Goal: Task Accomplishment & Management: Manage account settings

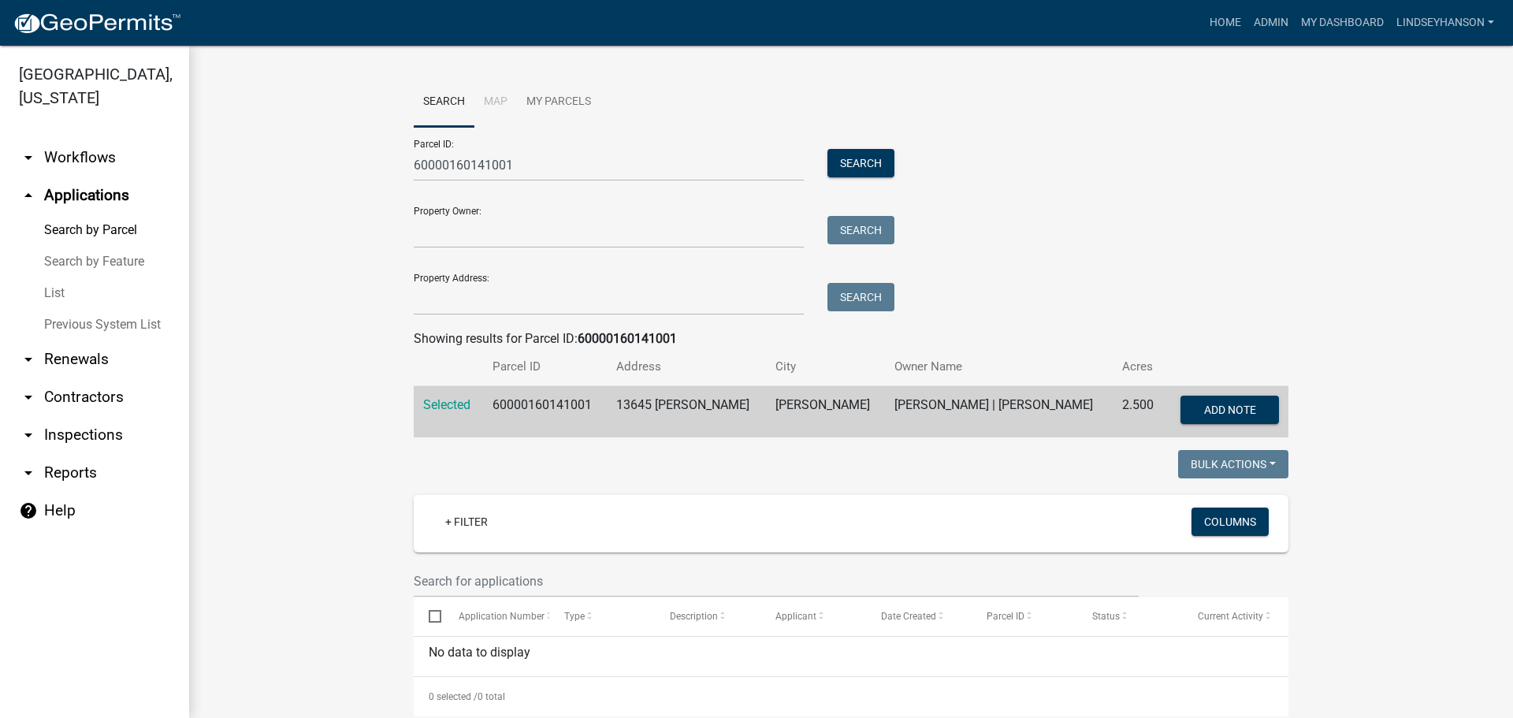
scroll to position [3, 0]
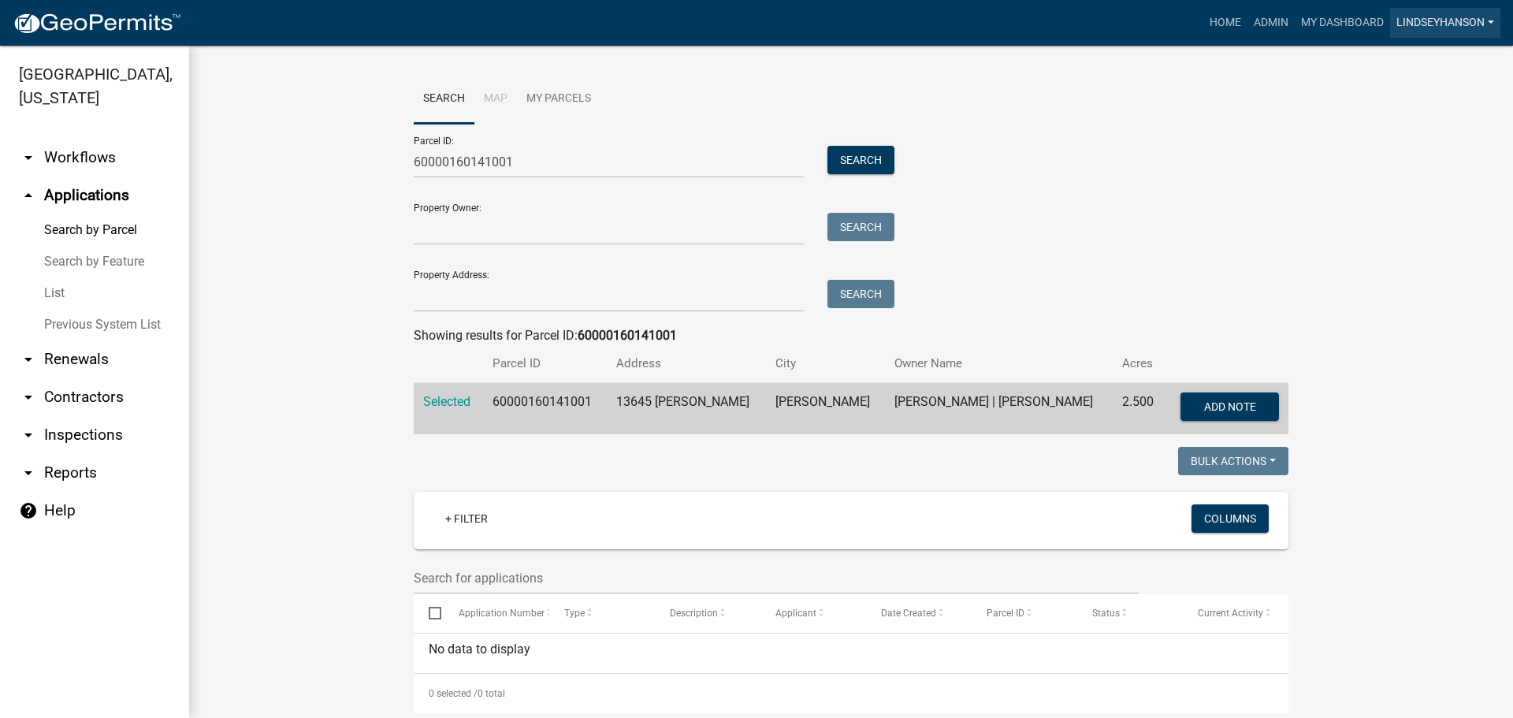
click at [1442, 13] on link "Lindseyhanson" at bounding box center [1445, 23] width 110 height 30
click at [1438, 158] on link "Logout" at bounding box center [1437, 154] width 126 height 38
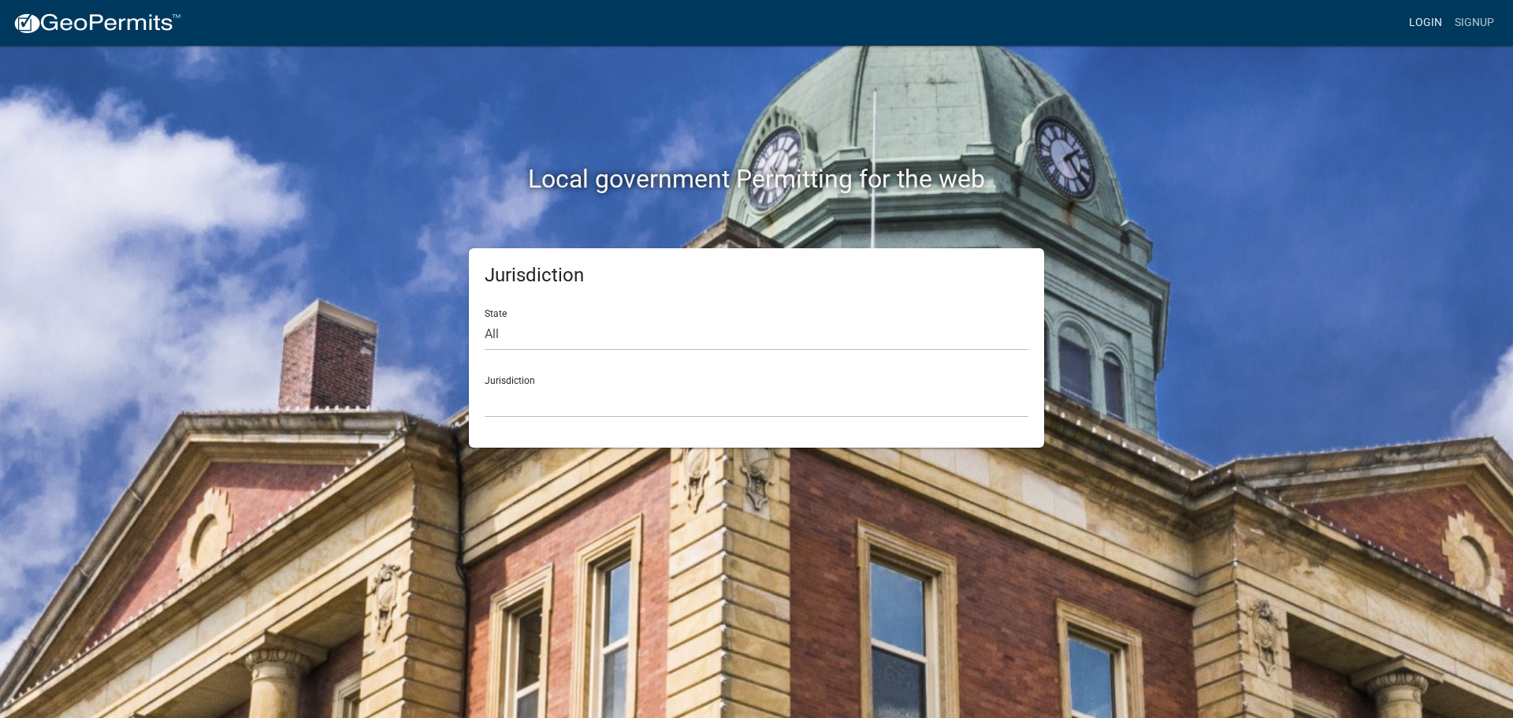
click at [1446, 16] on link "Login" at bounding box center [1426, 23] width 46 height 30
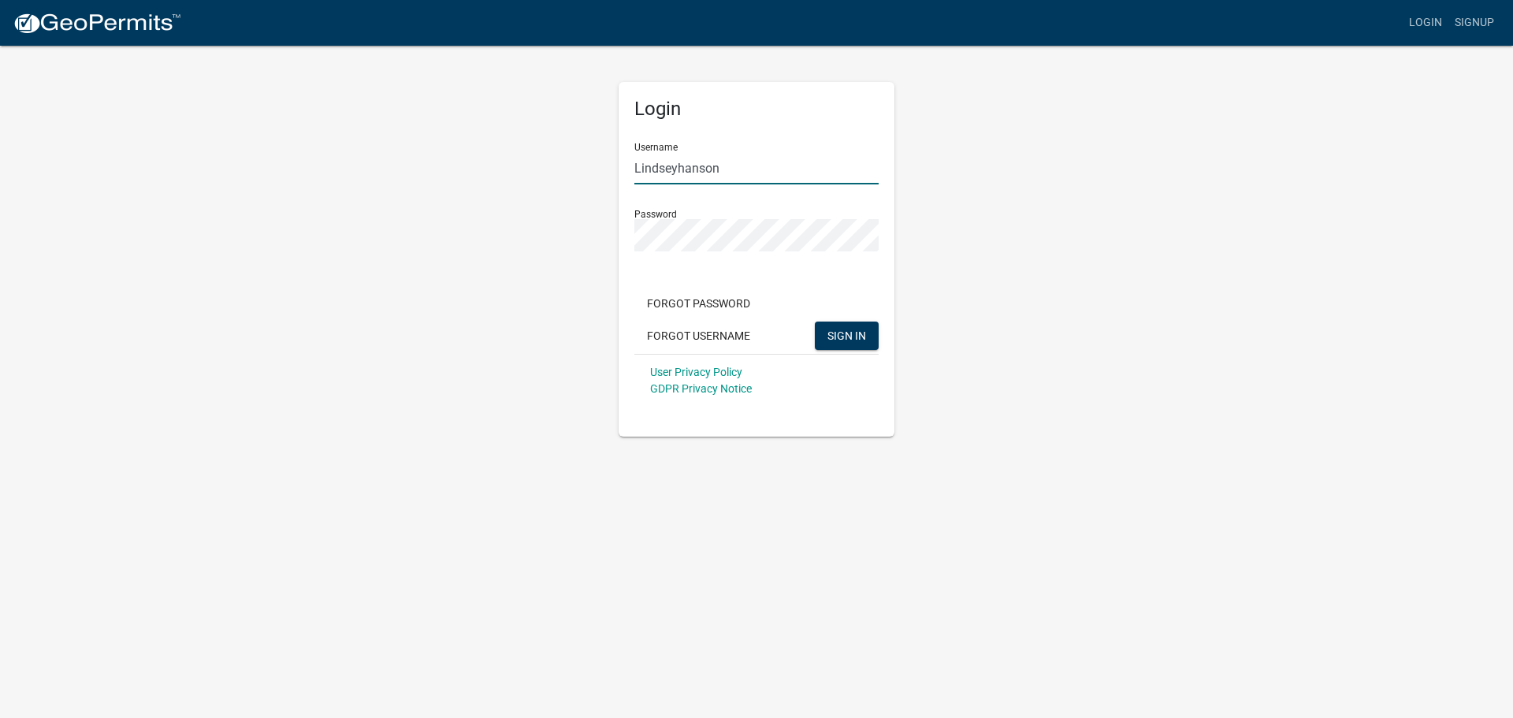
click at [706, 169] on input "Lindseyhanson" at bounding box center [756, 168] width 244 height 32
type input "Land and Resource"
click at [860, 344] on button "SIGN IN" at bounding box center [847, 336] width 64 height 28
